Goal: Task Accomplishment & Management: Complete application form

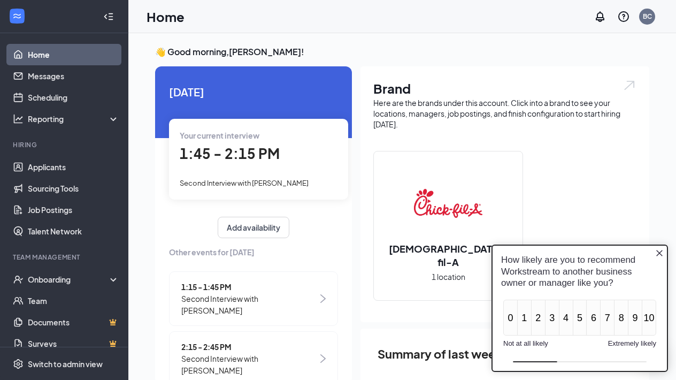
click at [664, 253] on icon "Close button" at bounding box center [660, 253] width 9 height 9
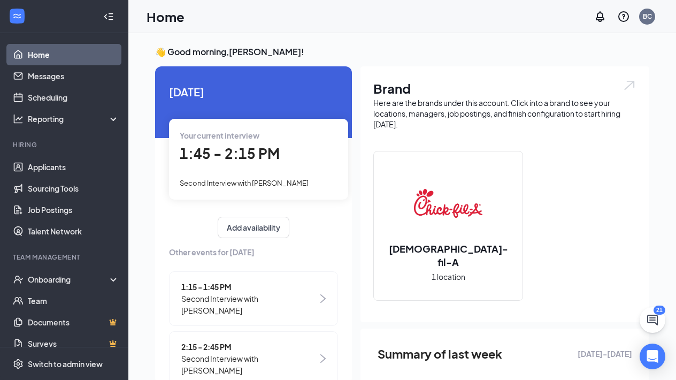
click at [260, 293] on span "Second Interview with [PERSON_NAME]" at bounding box center [249, 305] width 136 height 24
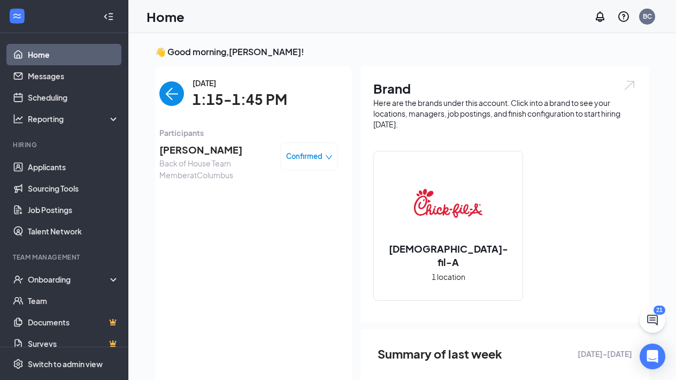
scroll to position [4, 0]
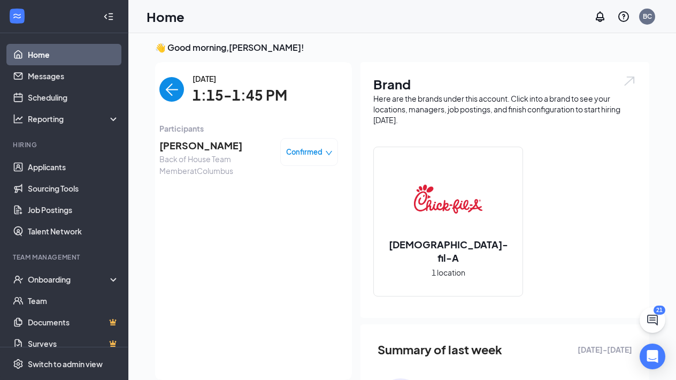
click at [195, 142] on span "[PERSON_NAME]" at bounding box center [215, 145] width 112 height 15
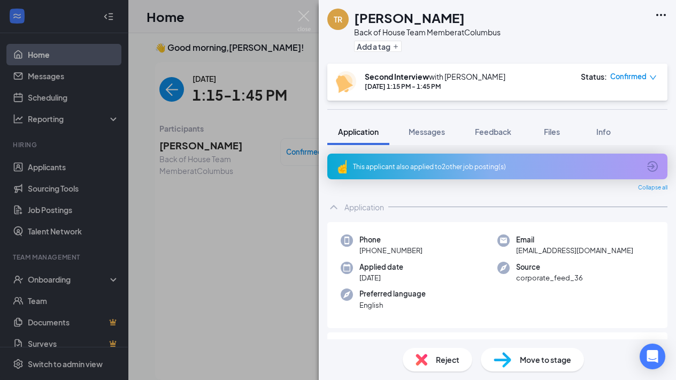
click at [530, 359] on span "Move to stage" at bounding box center [545, 360] width 51 height 12
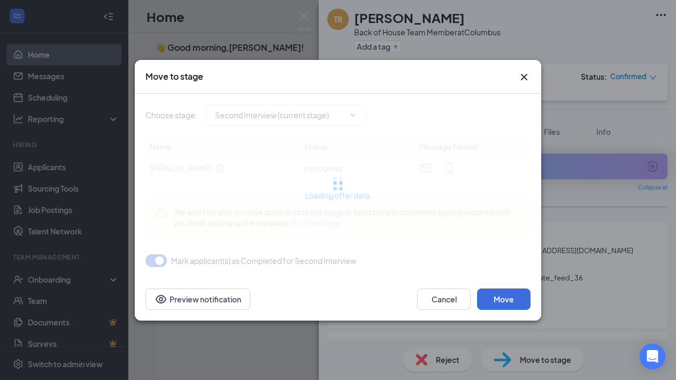
type input "Job Offer (next stage)"
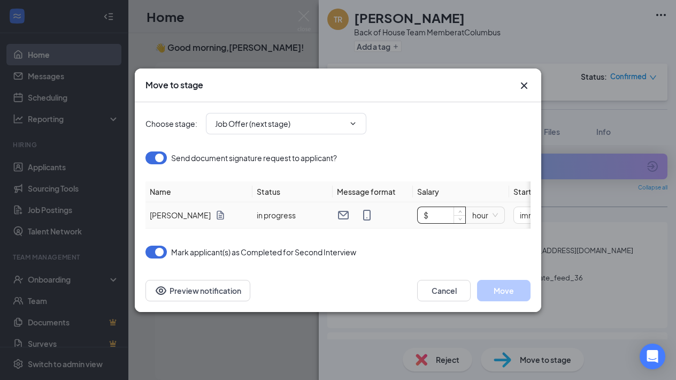
click at [433, 215] on input "$" at bounding box center [442, 215] width 48 height 16
type input "$ 12"
click at [480, 150] on div "Send document signature request to applicant?" at bounding box center [338, 163] width 385 height 36
click at [494, 294] on button "Move" at bounding box center [504, 290] width 54 height 21
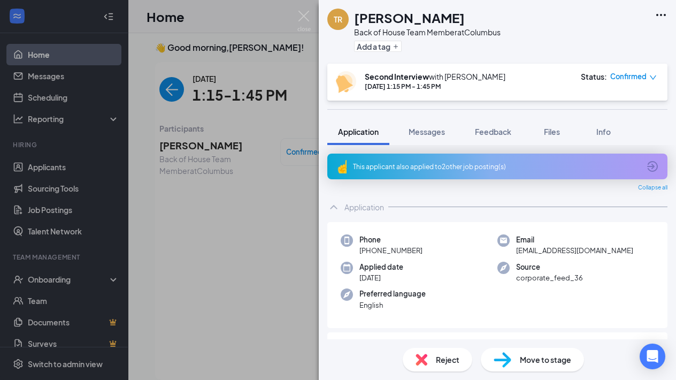
click at [311, 17] on div "TR [PERSON_NAME] Back of House Team Member at [GEOGRAPHIC_DATA] Add a tag Secon…" at bounding box center [338, 190] width 676 height 380
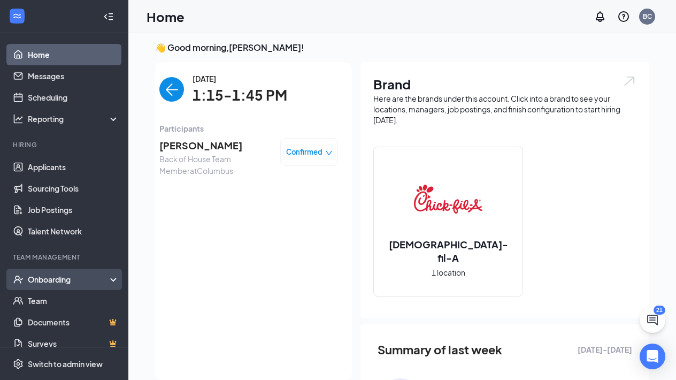
click at [58, 279] on div "Onboarding" at bounding box center [69, 279] width 82 height 11
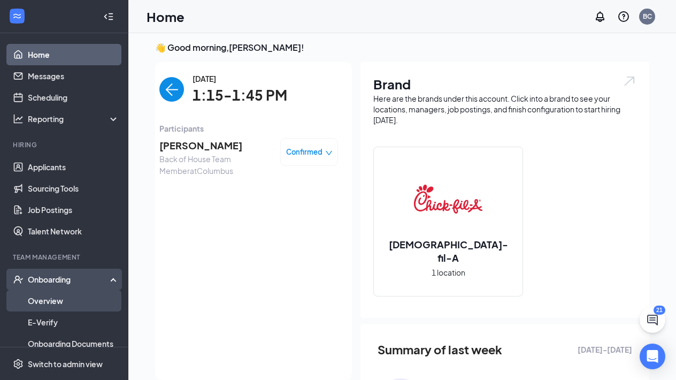
click at [54, 303] on link "Overview" at bounding box center [74, 300] width 92 height 21
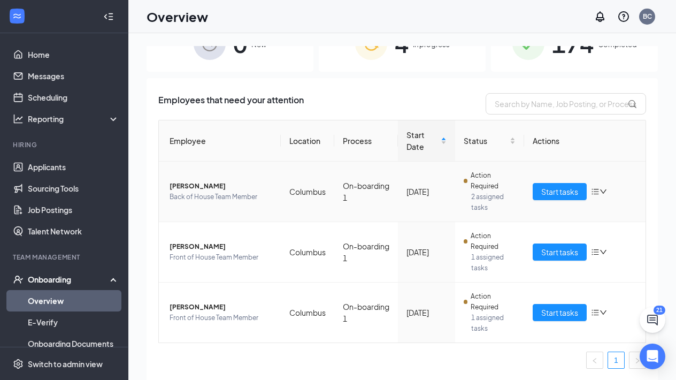
scroll to position [31, 0]
click at [387, 51] on div "4 In progress" at bounding box center [402, 44] width 167 height 56
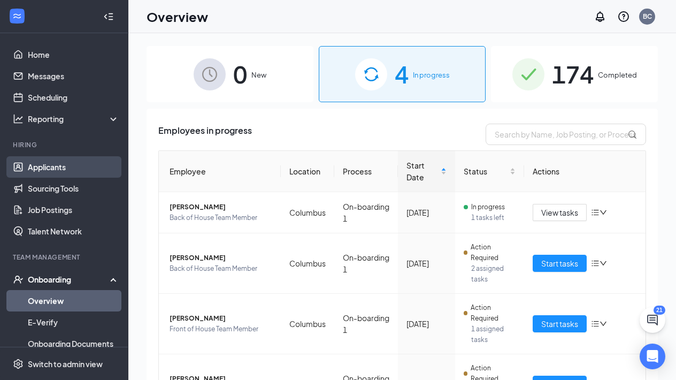
click at [61, 167] on link "Applicants" at bounding box center [74, 166] width 92 height 21
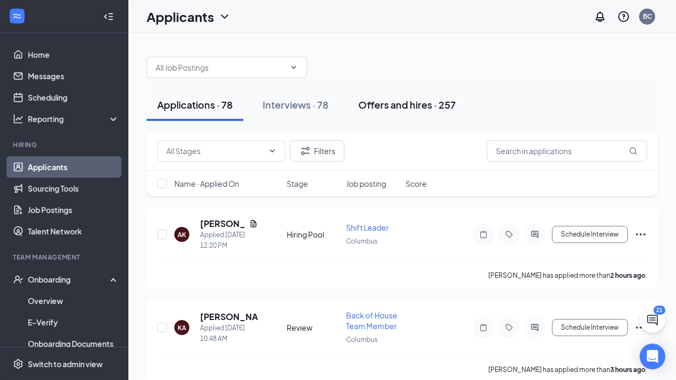
click at [401, 106] on div "Offers and hires · 257" at bounding box center [407, 104] width 97 height 13
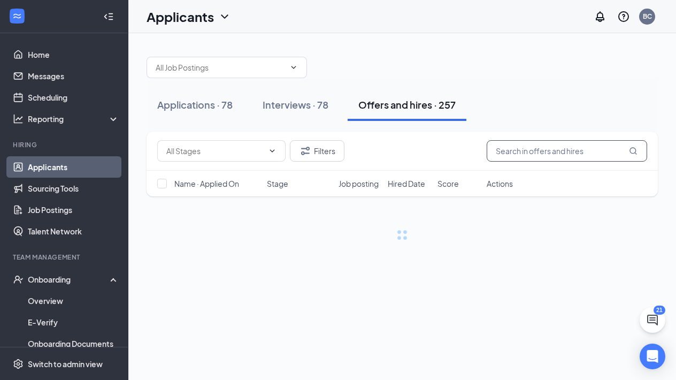
click at [514, 153] on input "text" at bounding box center [567, 150] width 161 height 21
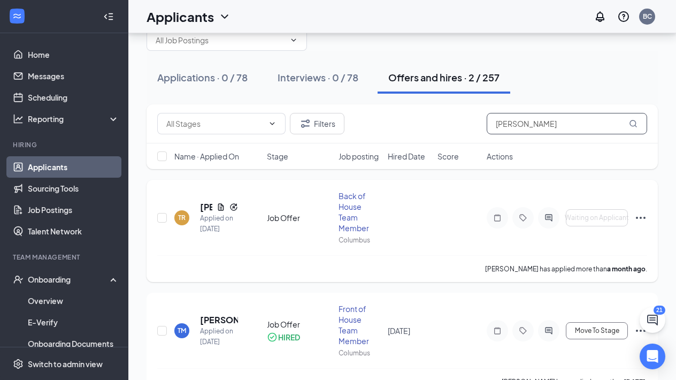
scroll to position [29, 0]
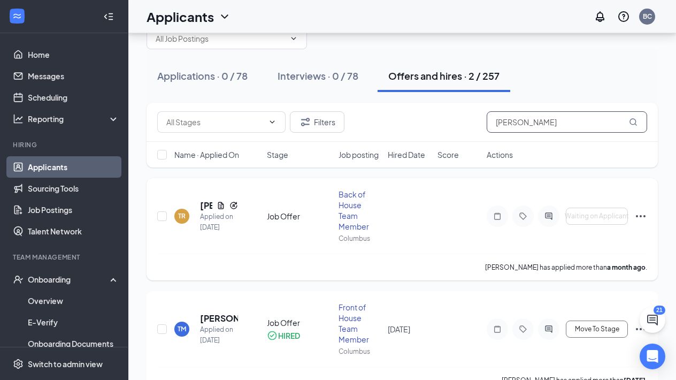
type input "[PERSON_NAME]"
click at [638, 218] on icon "Ellipses" at bounding box center [641, 216] width 13 height 13
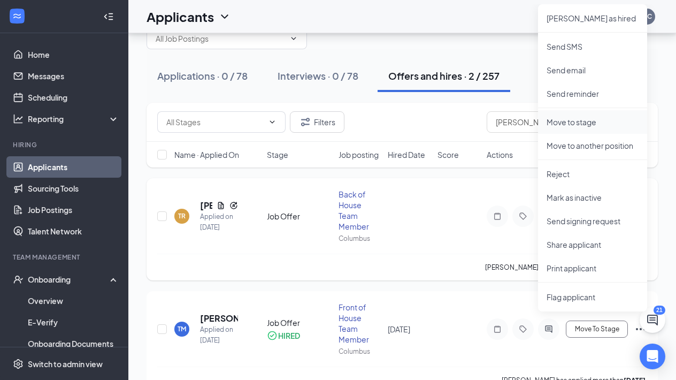
click at [596, 113] on li "Move to stage" at bounding box center [592, 122] width 109 height 24
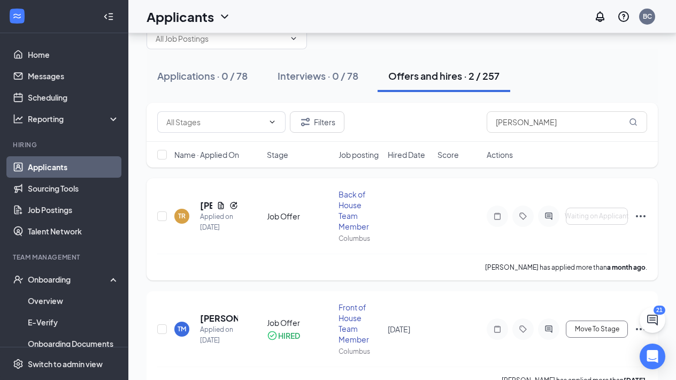
type input "Hiring Complete (final stage)"
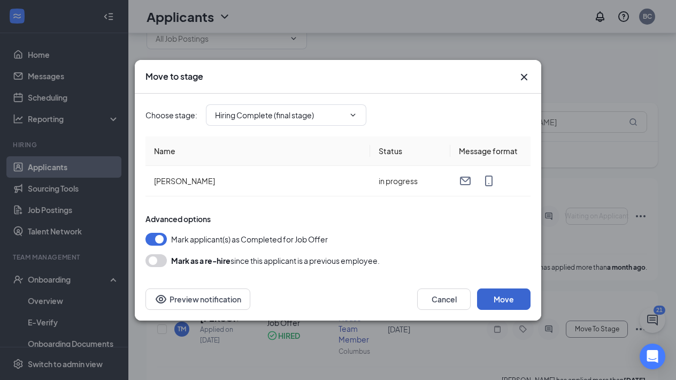
click at [502, 302] on button "Move" at bounding box center [504, 298] width 54 height 21
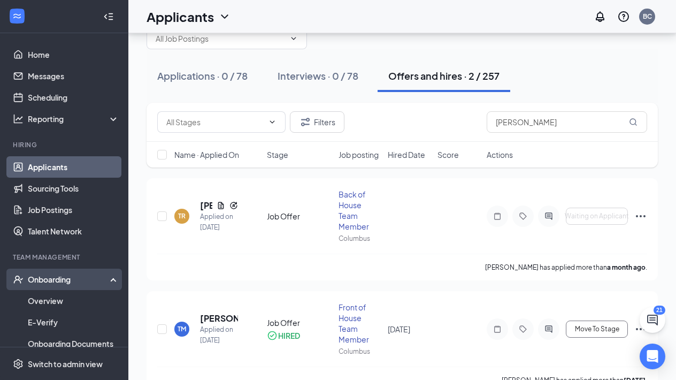
click at [52, 280] on div "Onboarding" at bounding box center [69, 279] width 82 height 11
click at [50, 302] on link "Overview" at bounding box center [74, 300] width 92 height 21
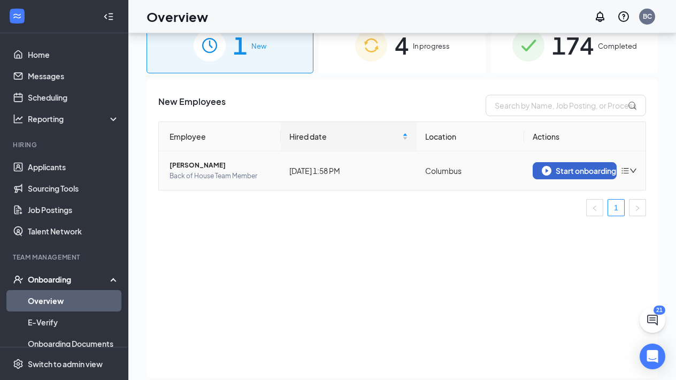
click at [585, 173] on div "Start onboarding" at bounding box center [575, 171] width 66 height 10
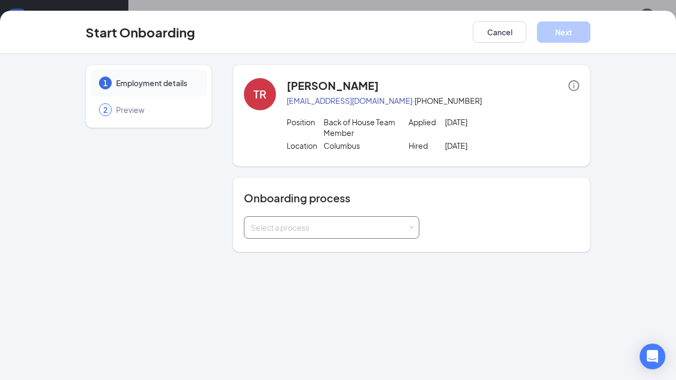
click at [318, 227] on div "Select a process" at bounding box center [329, 227] width 157 height 11
click at [317, 272] on li "On-boarding 1" at bounding box center [332, 269] width 176 height 19
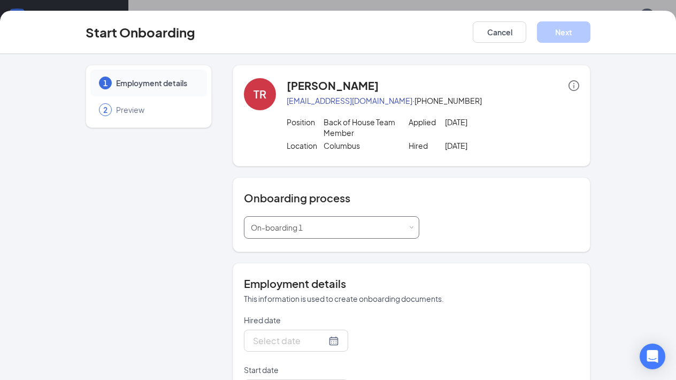
type input "[DATE]"
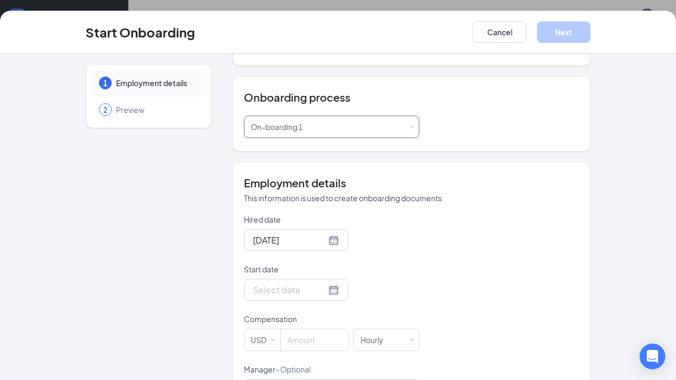
scroll to position [107, 0]
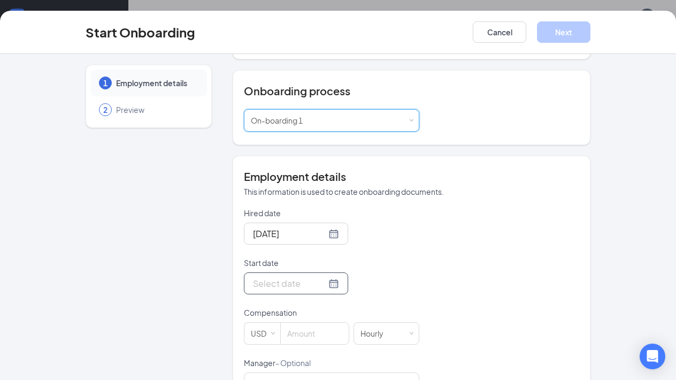
click at [329, 291] on div at bounding box center [296, 283] width 104 height 22
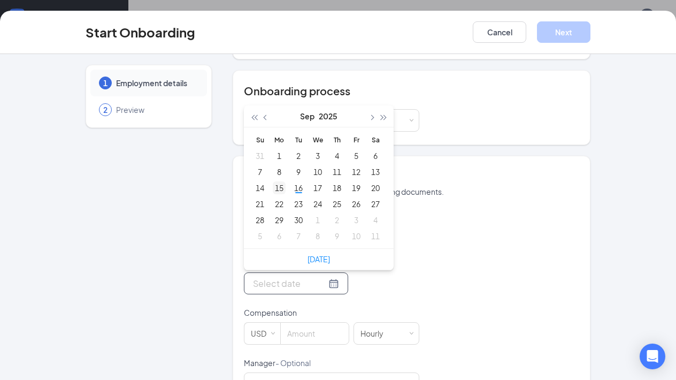
type input "[DATE]"
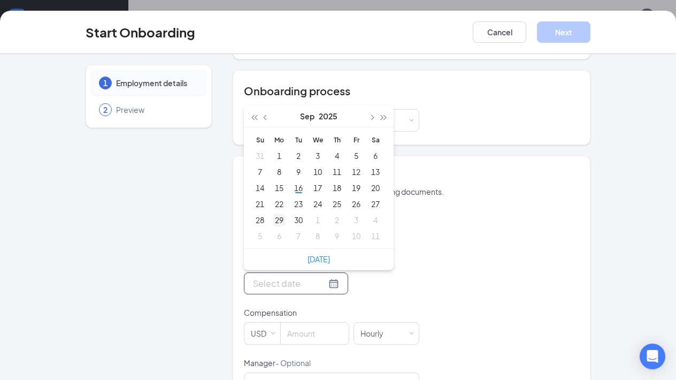
type input "[DATE]"
click at [280, 209] on div "22" at bounding box center [279, 203] width 13 height 13
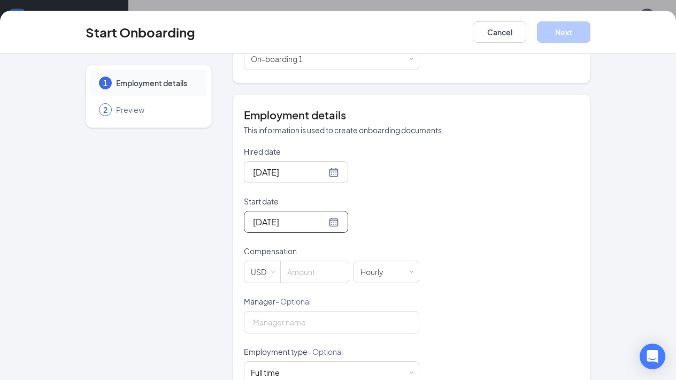
scroll to position [189, 0]
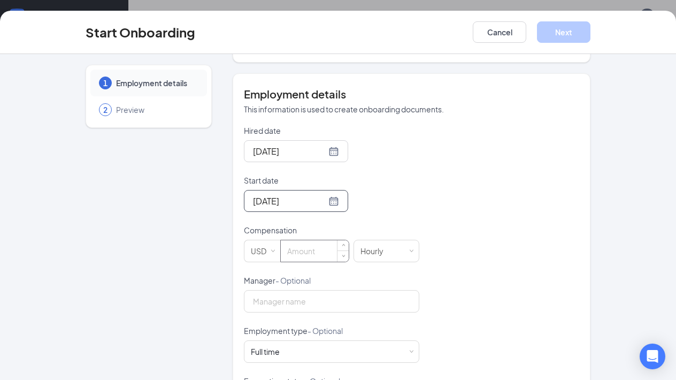
click at [301, 250] on input at bounding box center [315, 250] width 68 height 21
type input "12"
click at [408, 230] on p "Compensation" at bounding box center [332, 230] width 176 height 11
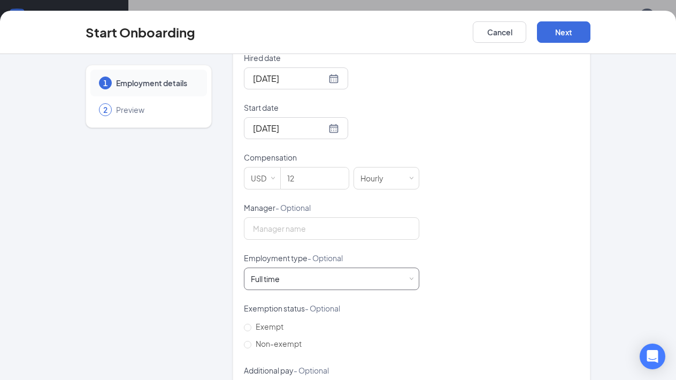
click at [290, 277] on div "Full time Works 30+ hours per week and is reasonably expected to work" at bounding box center [332, 278] width 162 height 21
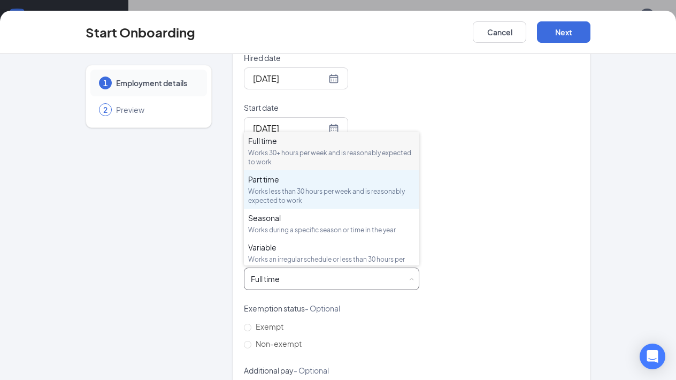
click at [288, 189] on div "Works less than 30 hours per week and is reasonably expected to work" at bounding box center [331, 196] width 167 height 18
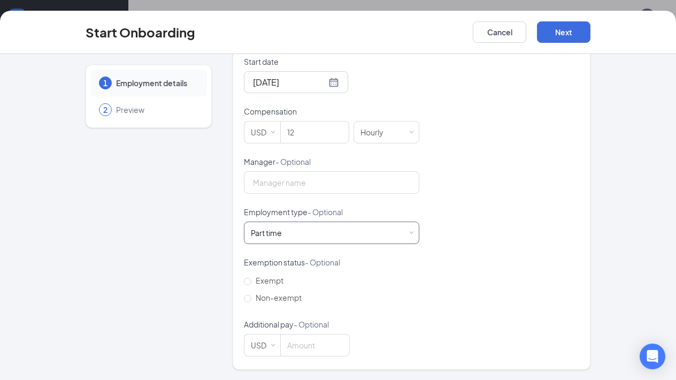
scroll to position [308, 0]
click at [285, 302] on label "Non-exempt" at bounding box center [275, 298] width 62 height 17
click at [252, 302] on input "Non-exempt" at bounding box center [247, 298] width 7 height 7
radio input "true"
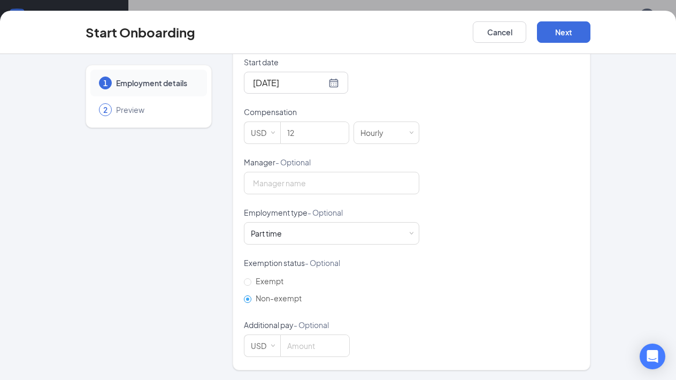
click at [565, 45] on div "Start Onboarding Cancel Next" at bounding box center [338, 32] width 676 height 43
click at [565, 35] on button "Next" at bounding box center [564, 31] width 54 height 21
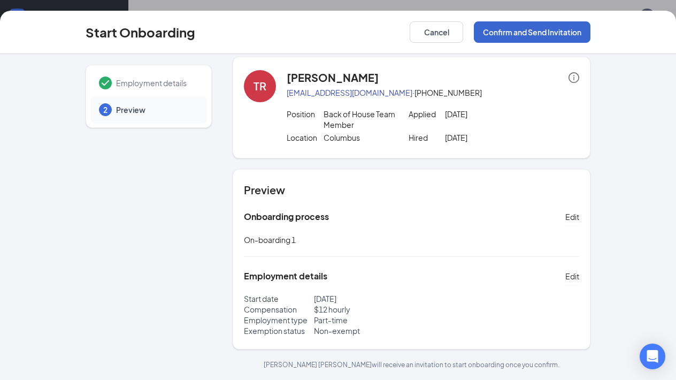
scroll to position [8, 0]
click at [562, 32] on button "Confirm and Send Invitation" at bounding box center [532, 31] width 117 height 21
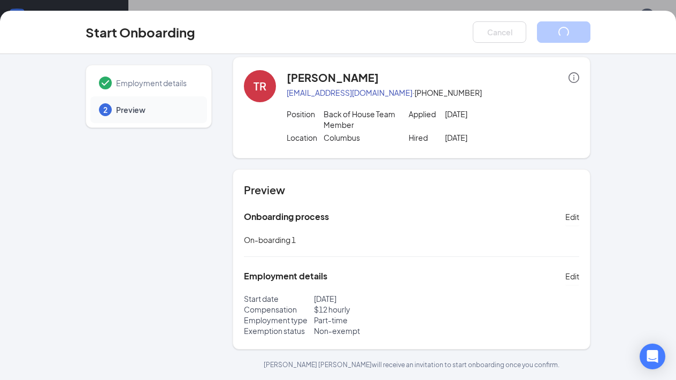
scroll to position [0, 0]
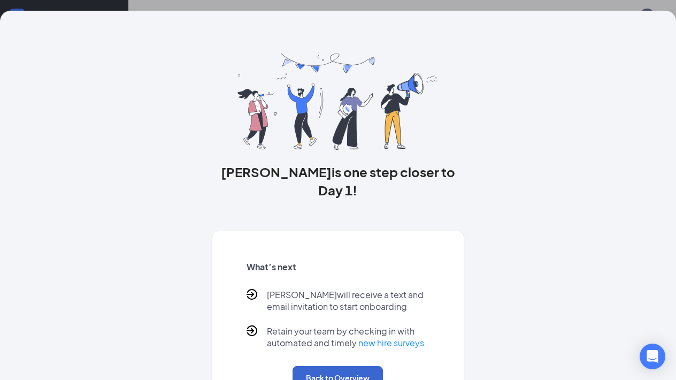
click at [345, 366] on button "Back to Overview" at bounding box center [338, 378] width 90 height 24
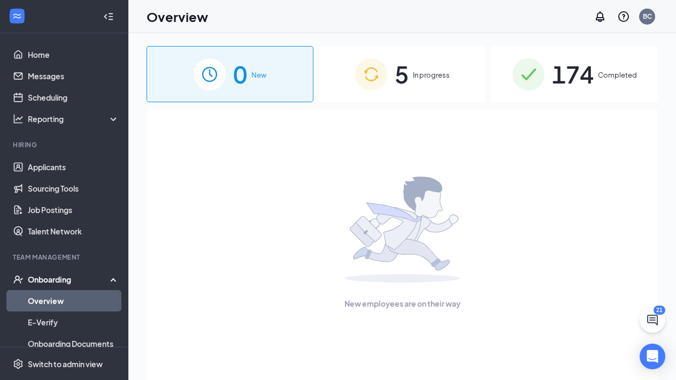
click at [404, 78] on span "5" at bounding box center [402, 74] width 14 height 37
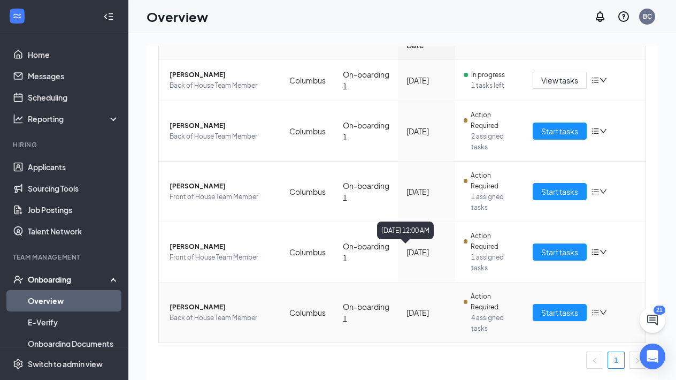
scroll to position [132, 0]
click at [603, 316] on icon "down" at bounding box center [603, 312] width 7 height 7
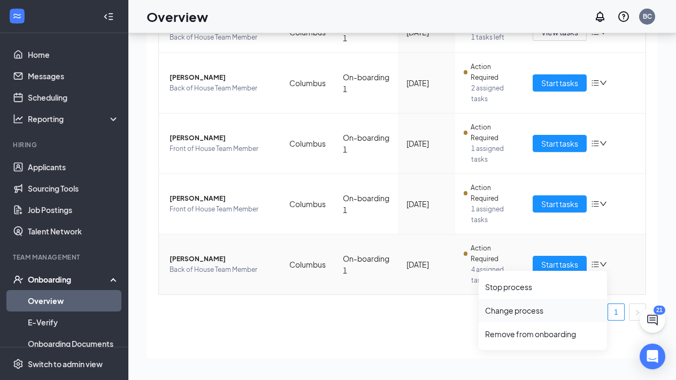
scroll to position [48, 0]
click at [398, 287] on td "On-boarding 1" at bounding box center [366, 264] width 64 height 60
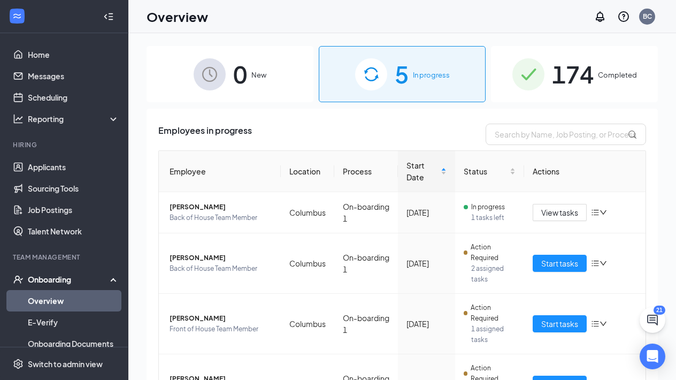
scroll to position [0, 0]
click at [28, 54] on link "Home" at bounding box center [74, 54] width 92 height 21
